Goal: Obtain resource: Download file/media

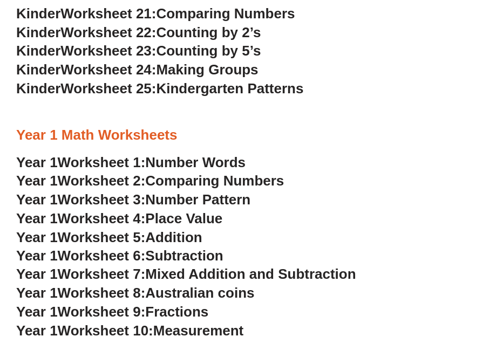
scroll to position [952, 0]
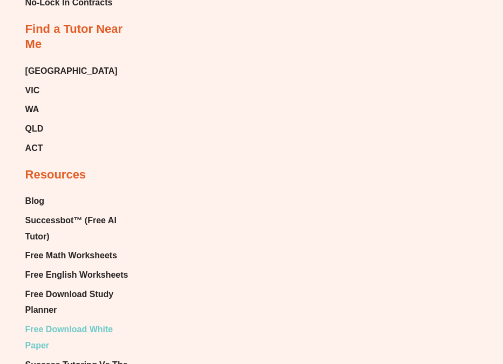
scroll to position [6715, 0]
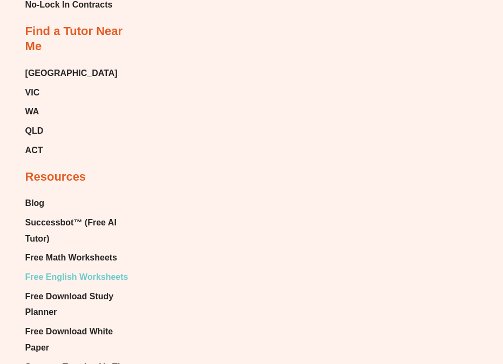
click at [72, 269] on span "Free English Worksheets" at bounding box center [76, 277] width 103 height 16
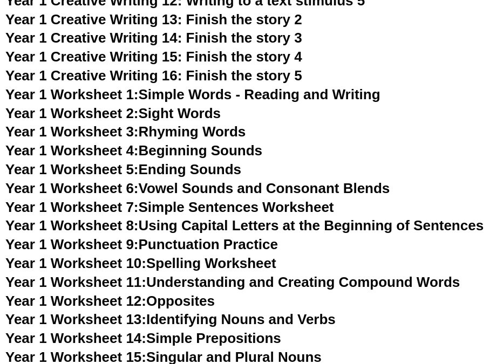
scroll to position [1946, 0]
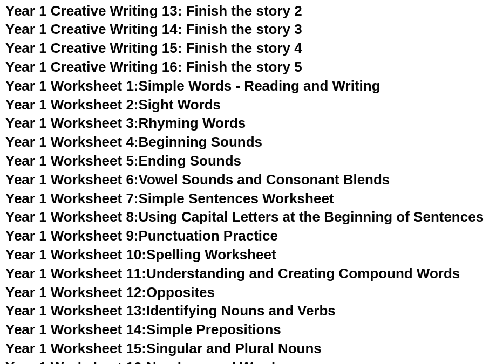
click at [203, 190] on link "Year 1 Worksheet 7: Simple Sentences Worksheet" at bounding box center [169, 198] width 329 height 16
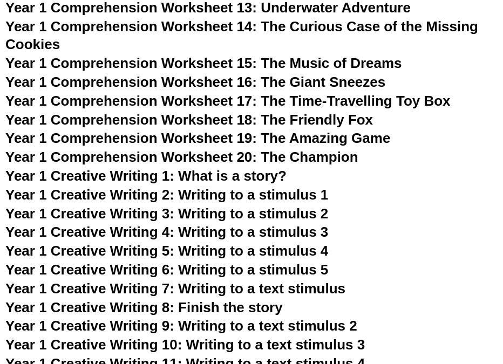
scroll to position [1568, 0]
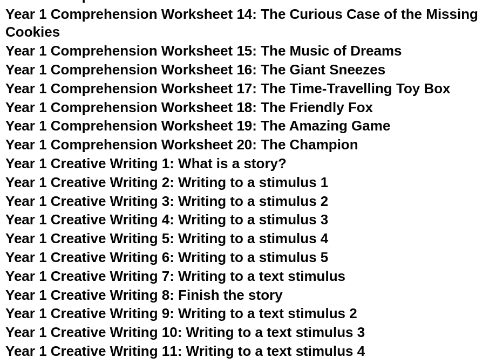
click at [250, 174] on span "Year 1 Creative Writing 2: Writing to a stimulus 1" at bounding box center [166, 182] width 323 height 16
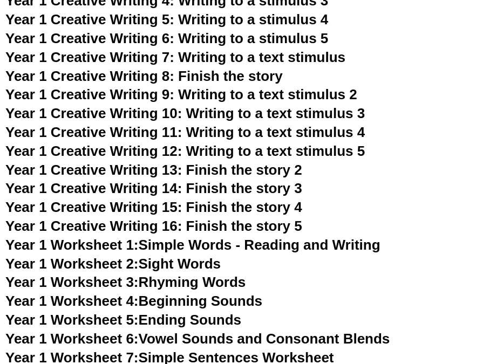
scroll to position [1825, 0]
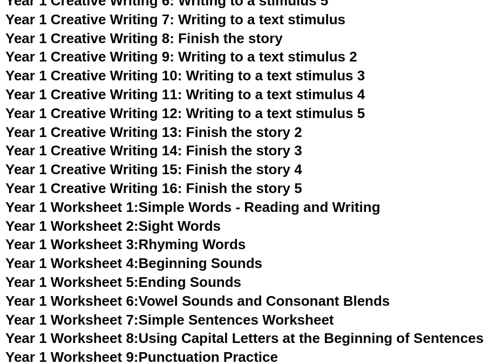
click at [165, 199] on link "Year 1 Worksheet 1: Simple Words - Reading and Writing" at bounding box center [192, 207] width 375 height 16
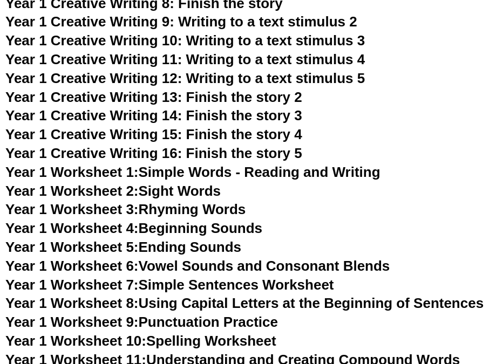
scroll to position [1886, 0]
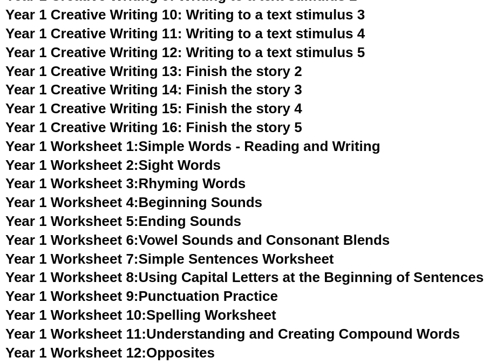
click at [203, 251] on link "Year 1 Worksheet 7: Simple Sentences Worksheet" at bounding box center [169, 259] width 329 height 16
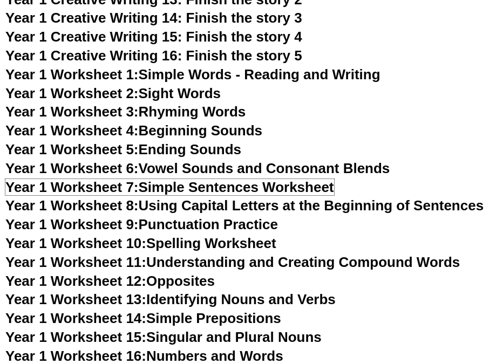
scroll to position [1983, 0]
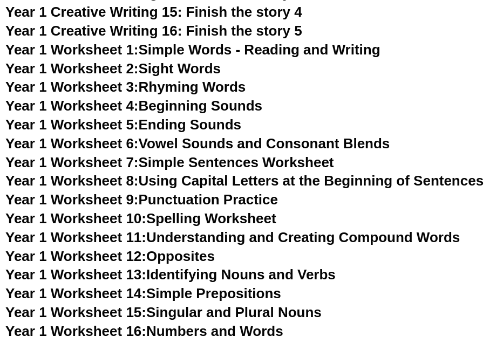
click at [216, 210] on link "Year 1 Worksheet 10: Spelling Worksheet" at bounding box center [140, 218] width 271 height 16
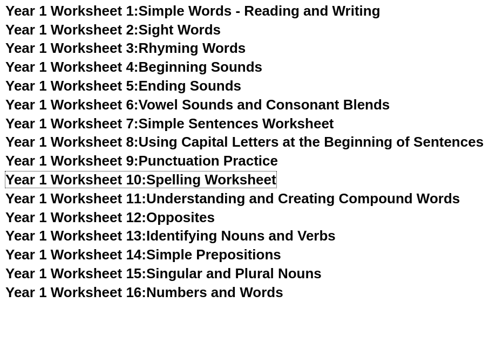
scroll to position [2028, 0]
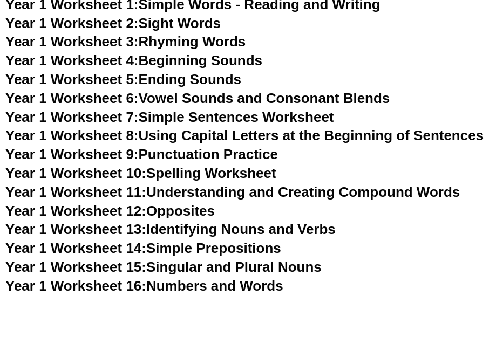
click at [186, 203] on link "Year 1 Worksheet 12: Opposites" at bounding box center [109, 211] width 209 height 16
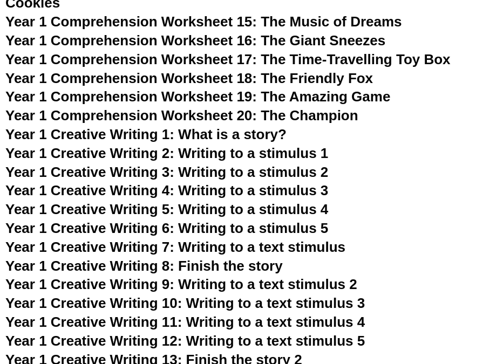
scroll to position [1547, 0]
